Goal: Task Accomplishment & Management: Complete application form

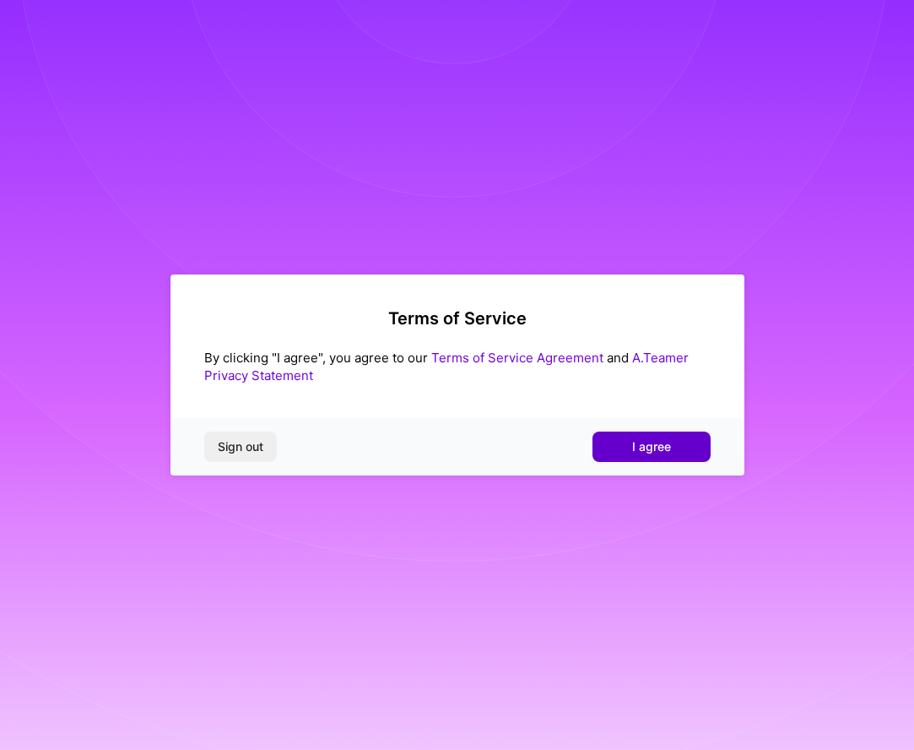
click at [658, 445] on span "I agree" at bounding box center [651, 446] width 39 height 17
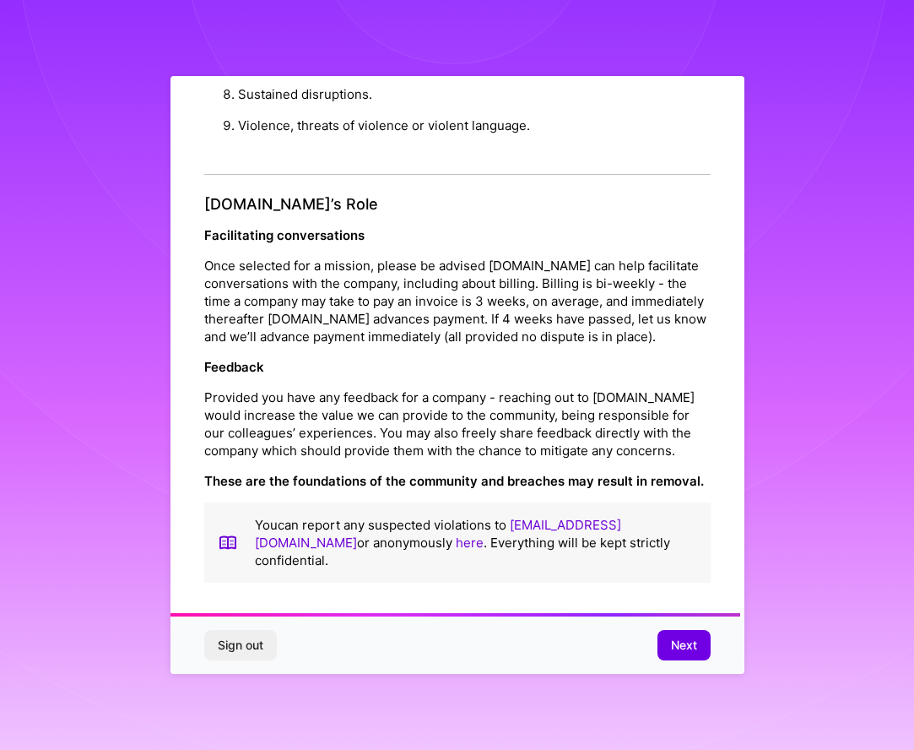
scroll to position [1794, 0]
click at [687, 647] on span "Next" at bounding box center [684, 645] width 26 height 17
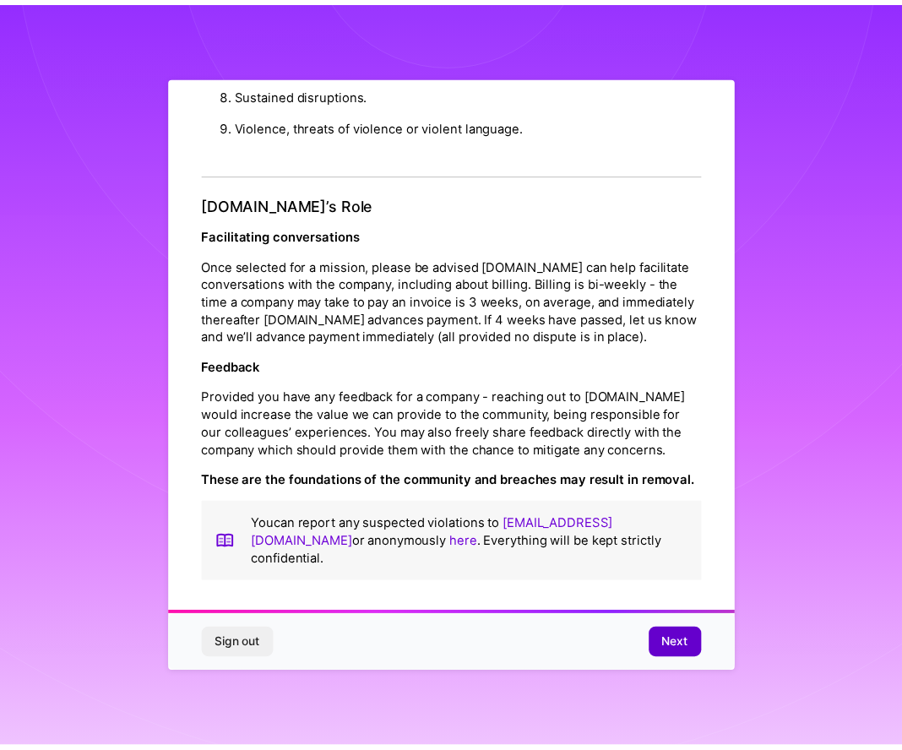
scroll to position [0, 0]
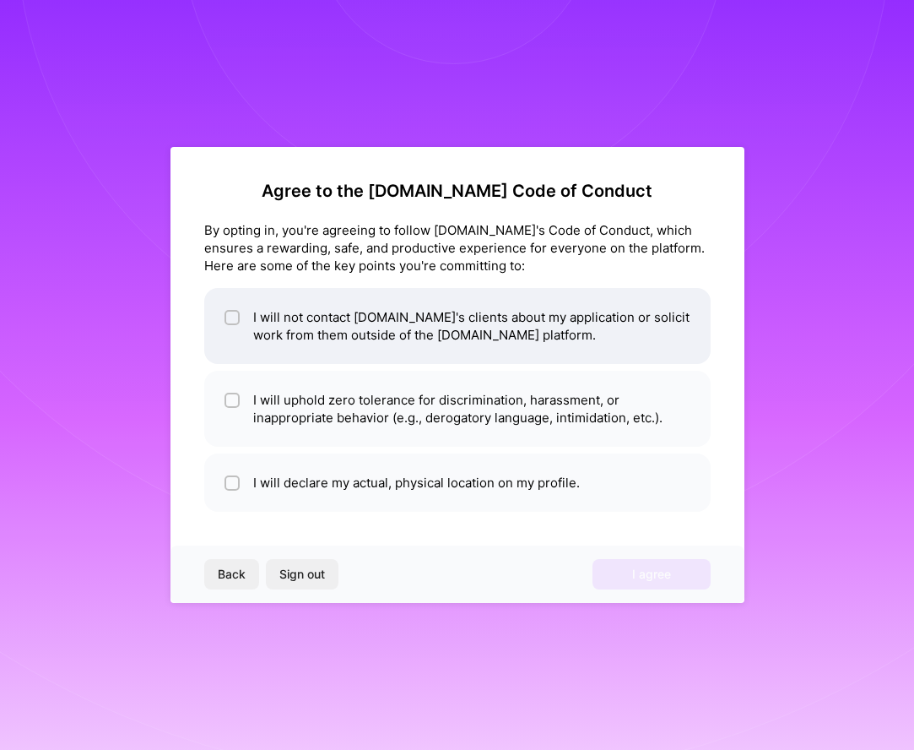
click at [232, 329] on span at bounding box center [232, 325] width 15 height 35
checkbox input "true"
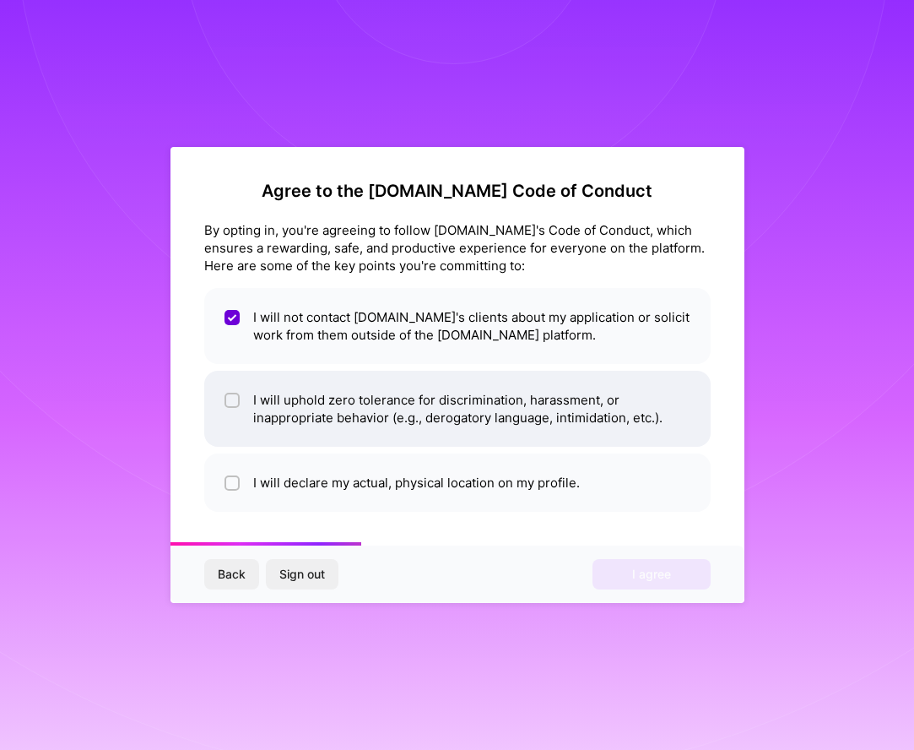
click at [236, 415] on span at bounding box center [232, 408] width 15 height 35
checkbox input "true"
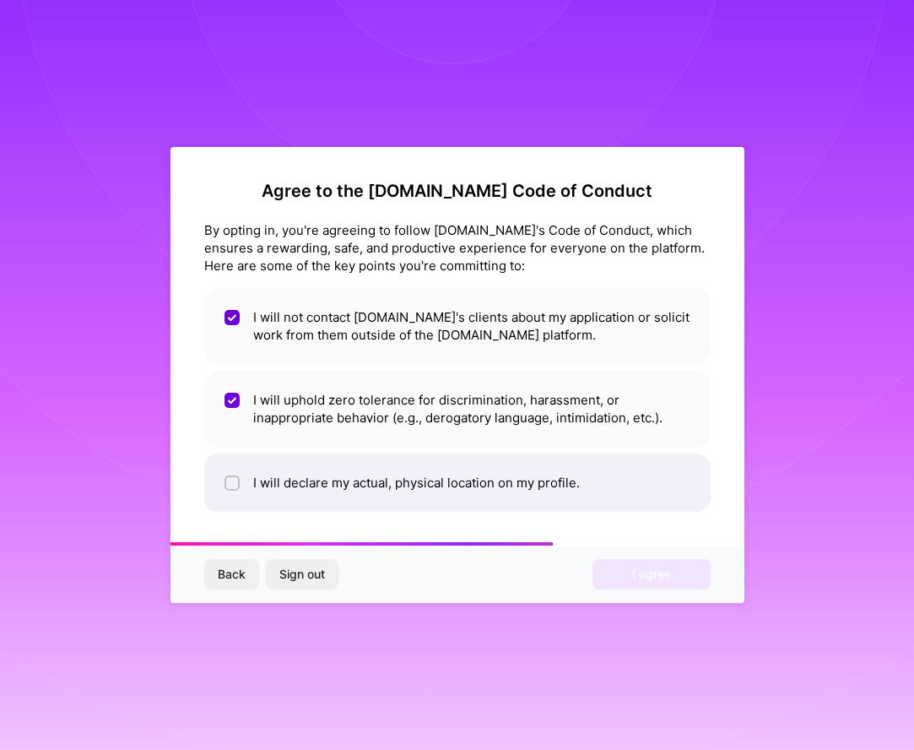
click at [230, 477] on div at bounding box center [232, 482] width 15 height 15
checkbox input "true"
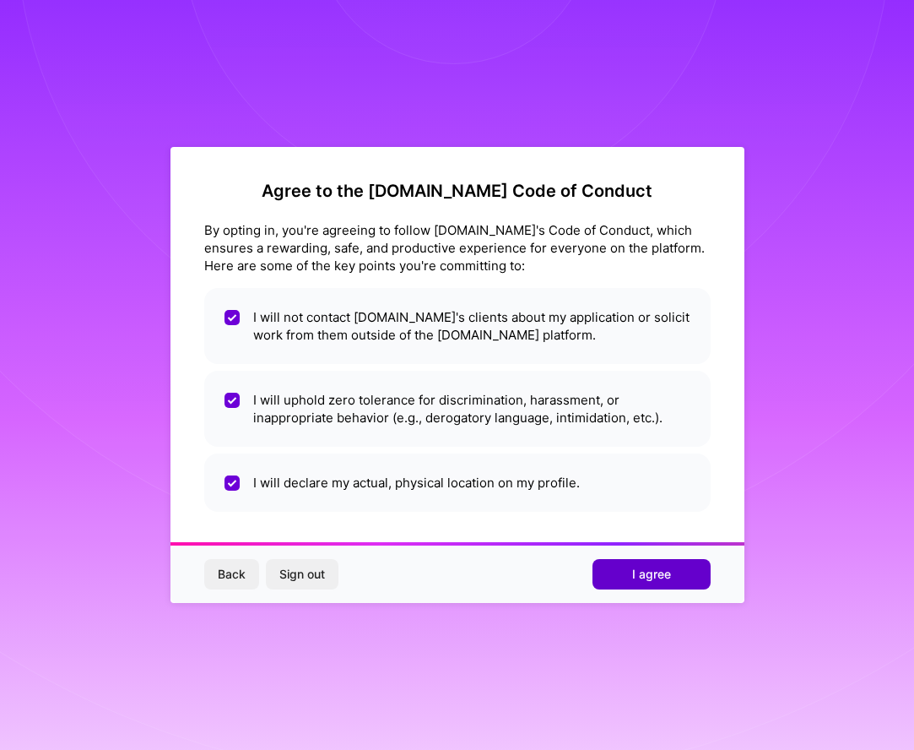
click at [664, 572] on span "I agree" at bounding box center [651, 574] width 39 height 17
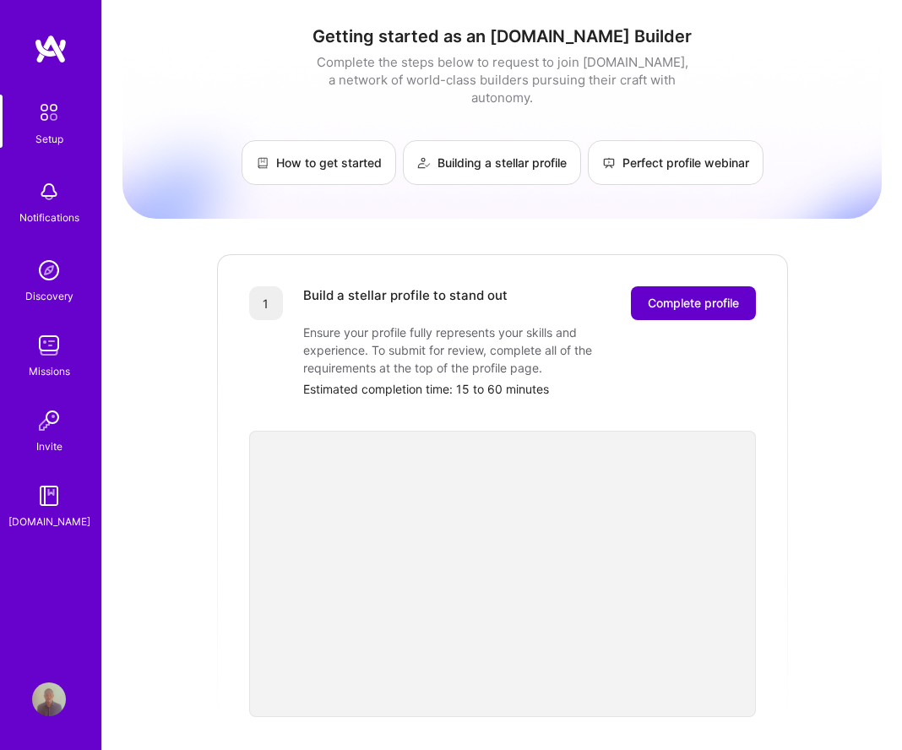
click at [689, 295] on button "Complete profile" at bounding box center [693, 303] width 125 height 34
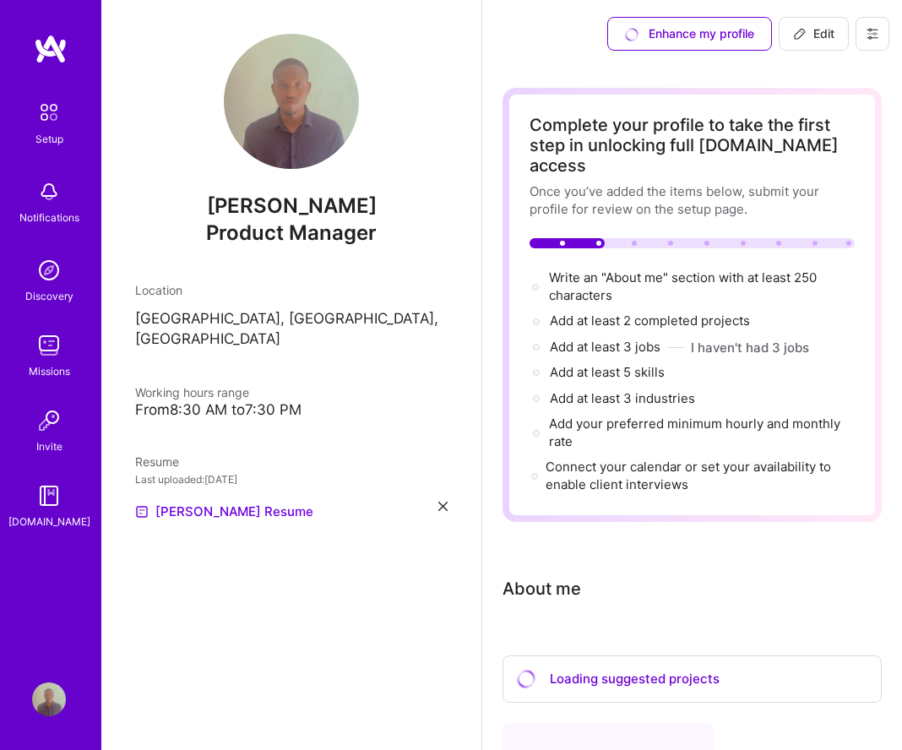
click at [53, 273] on img at bounding box center [49, 270] width 34 height 34
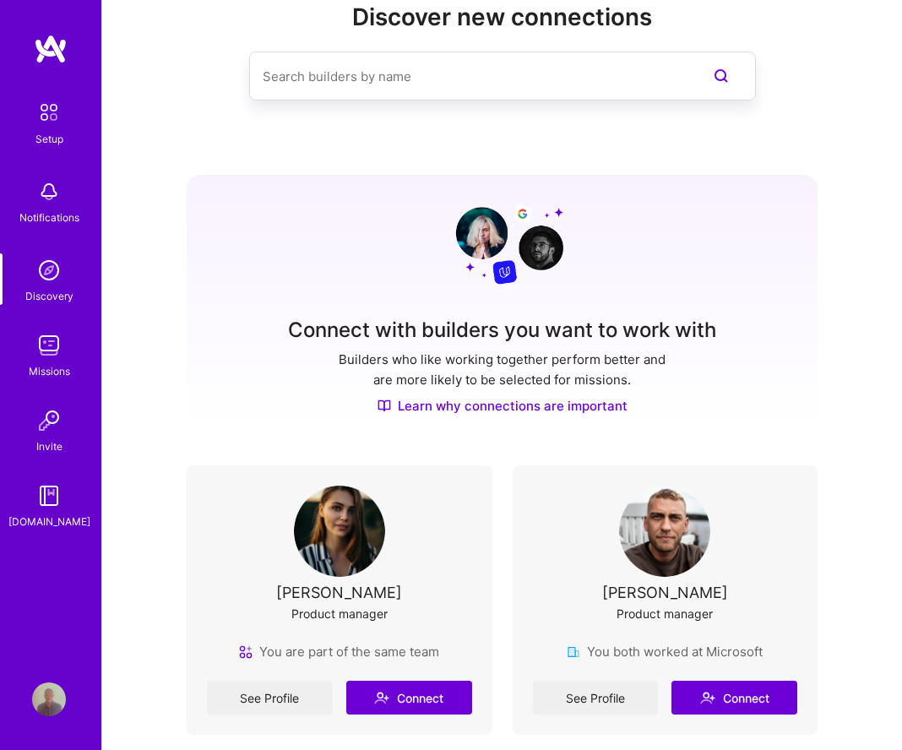
scroll to position [123, 0]
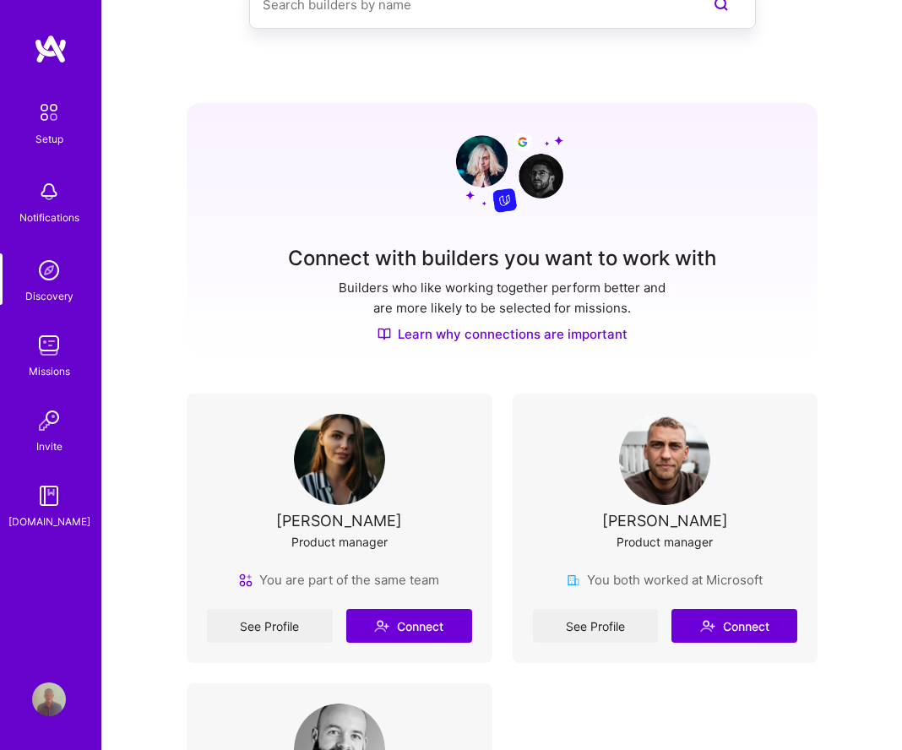
click at [313, 615] on div "See Profile Connect" at bounding box center [339, 626] width 265 height 34
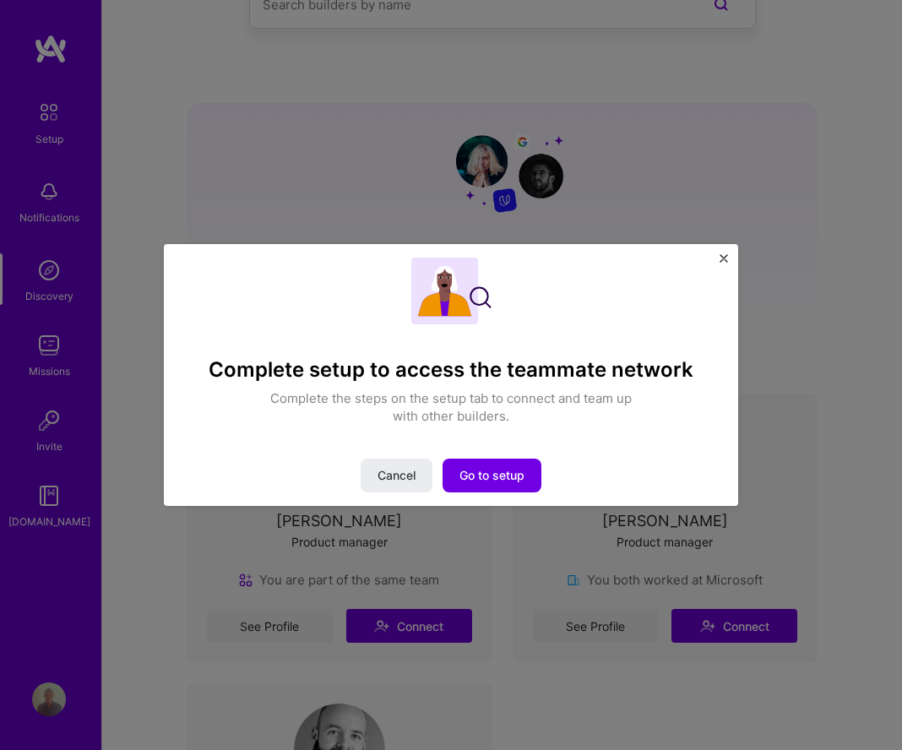
click at [722, 264] on button "Close" at bounding box center [723, 263] width 8 height 18
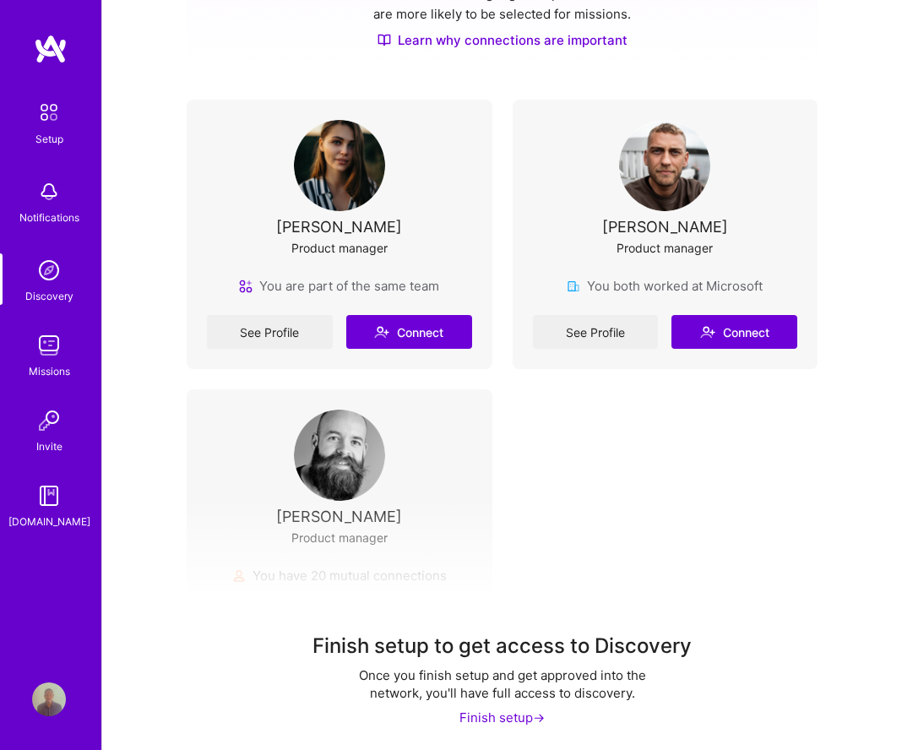
scroll to position [443, 0]
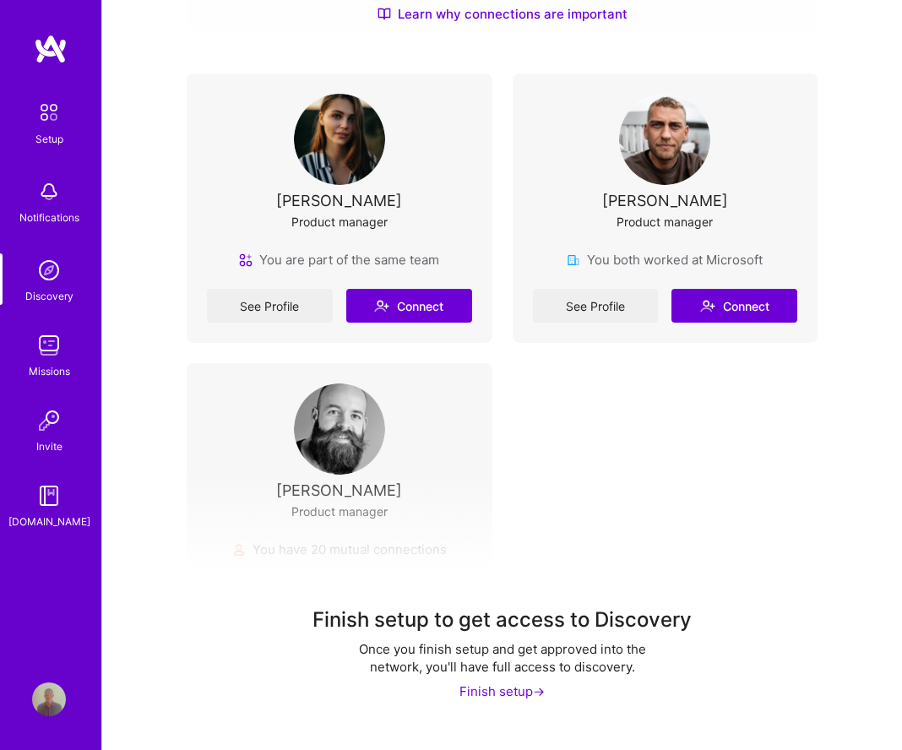
drag, startPoint x: 399, startPoint y: 197, endPoint x: 278, endPoint y: 208, distance: 122.1
click at [278, 208] on div "[PERSON_NAME] Product manager" at bounding box center [339, 172] width 265 height 157
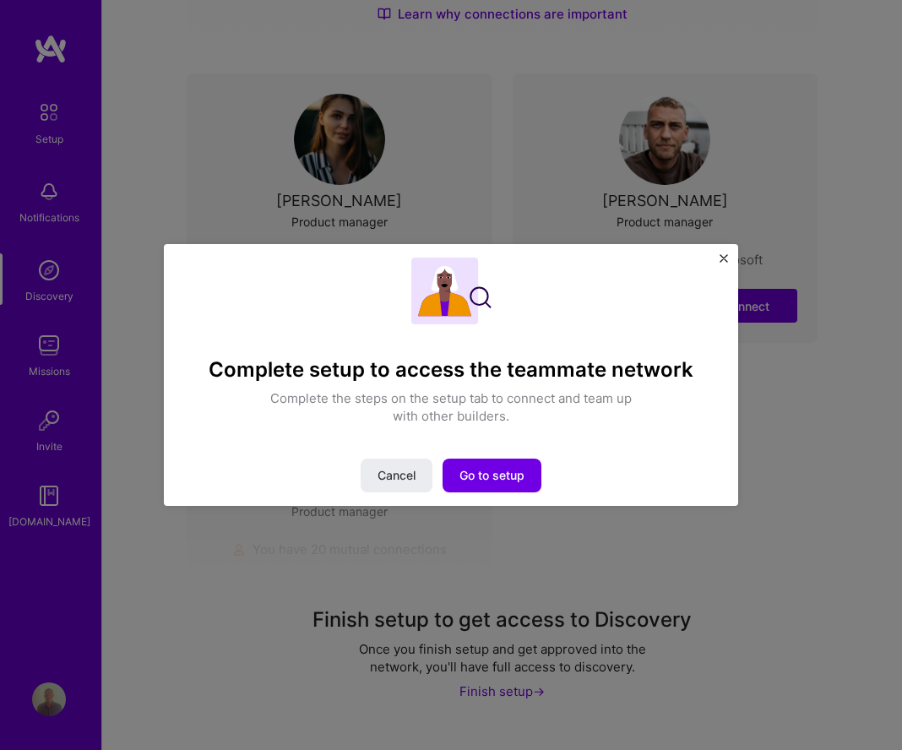
click at [722, 258] on img "Close" at bounding box center [723, 258] width 8 height 8
